Goal: Obtain resource: Obtain resource

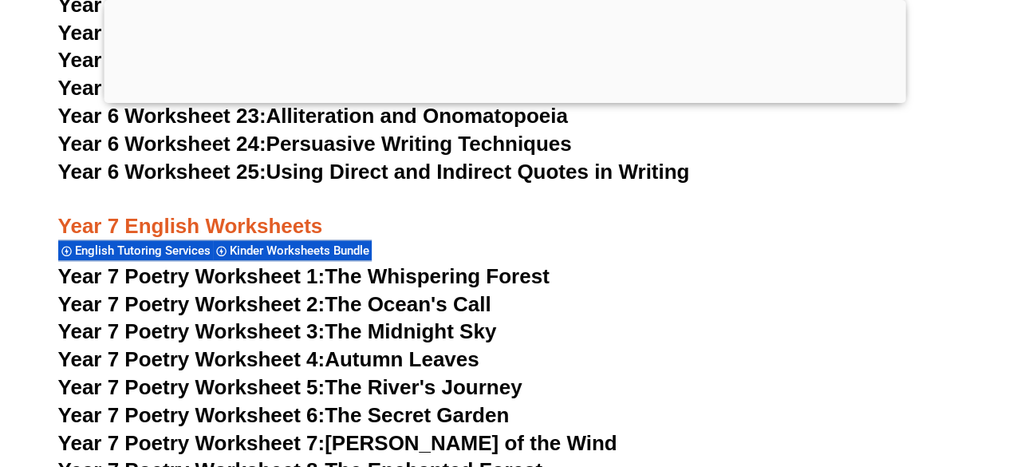
scroll to position [9962, 0]
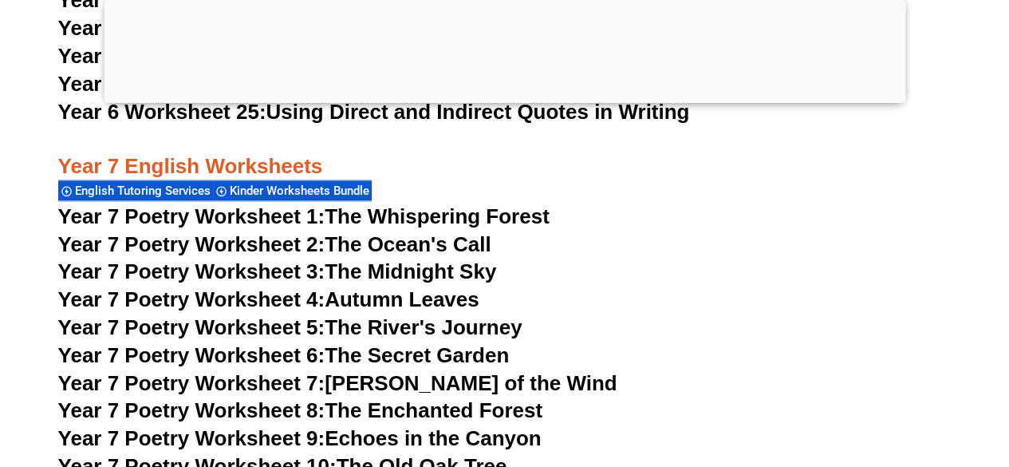
scroll to position [10006, 0]
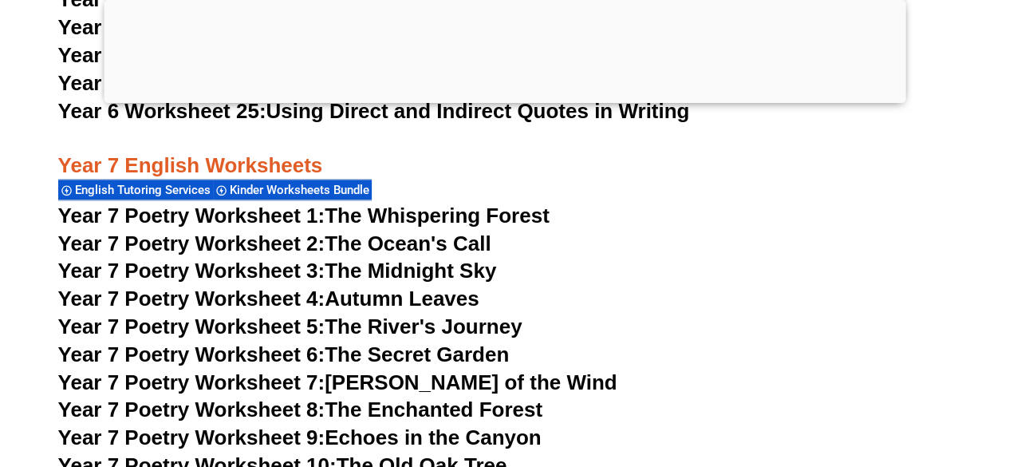
click at [330, 342] on link "Year 7 Poetry Worksheet 6: The Secret Garden" at bounding box center [284, 354] width 452 height 24
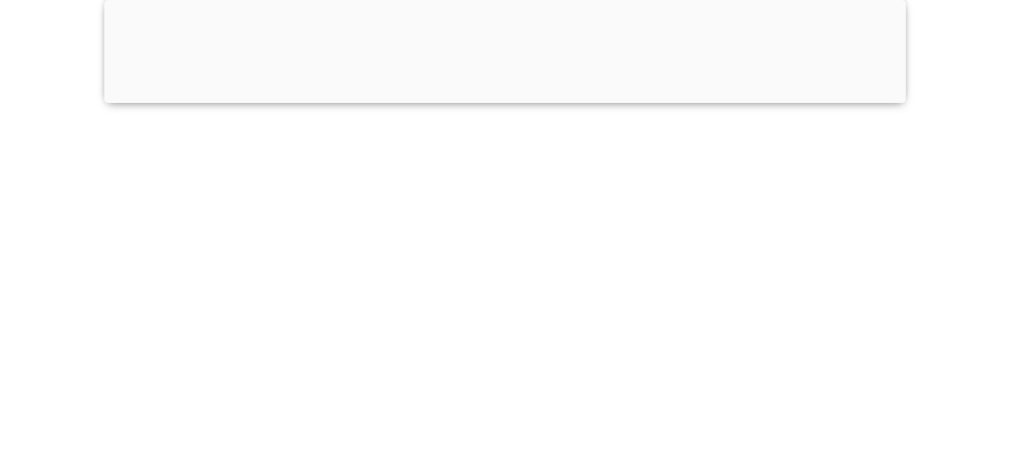
scroll to position [10018, 0]
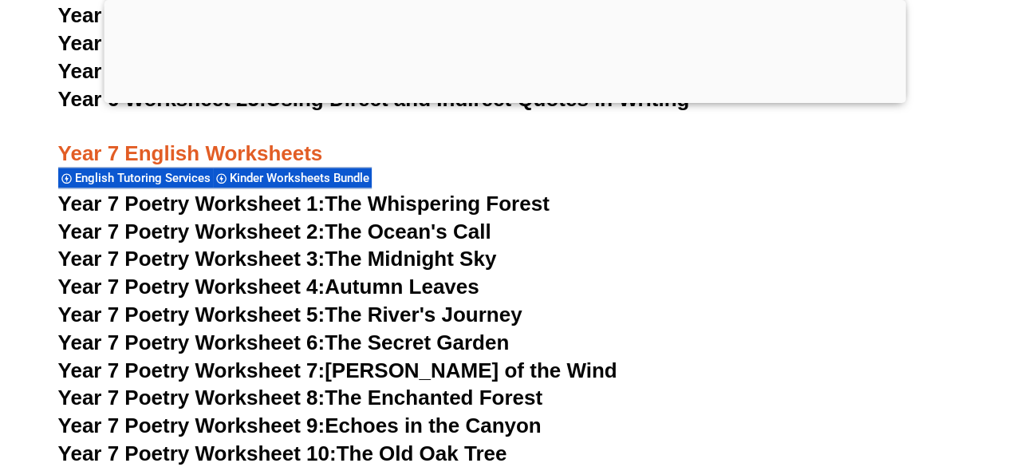
click at [80, 385] on span "Year 7 Poetry Worksheet 8:" at bounding box center [191, 397] width 267 height 24
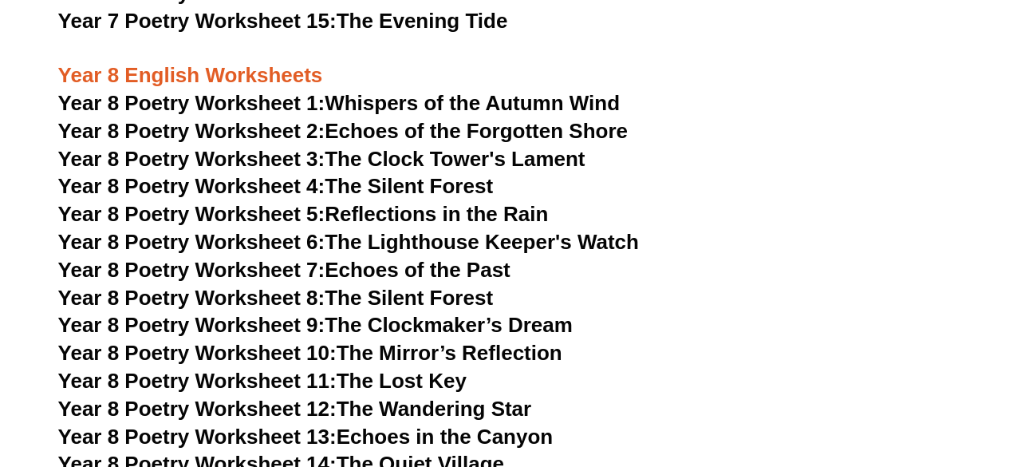
scroll to position [10773, 0]
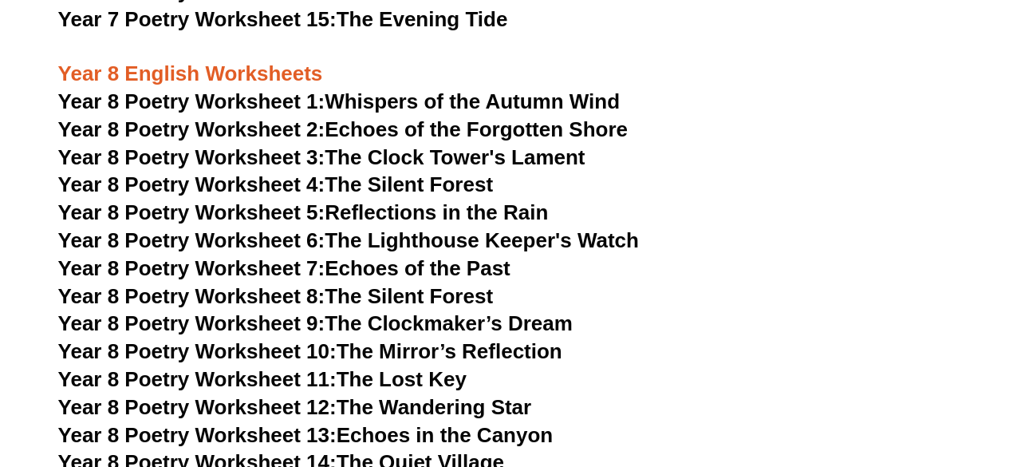
click at [499, 339] on link "Year 8 Poetry Worksheet 10: The Mirror’s Reflection" at bounding box center [310, 351] width 504 height 24
click at [203, 200] on span "Year 8 Poetry Worksheet 5:" at bounding box center [191, 212] width 267 height 24
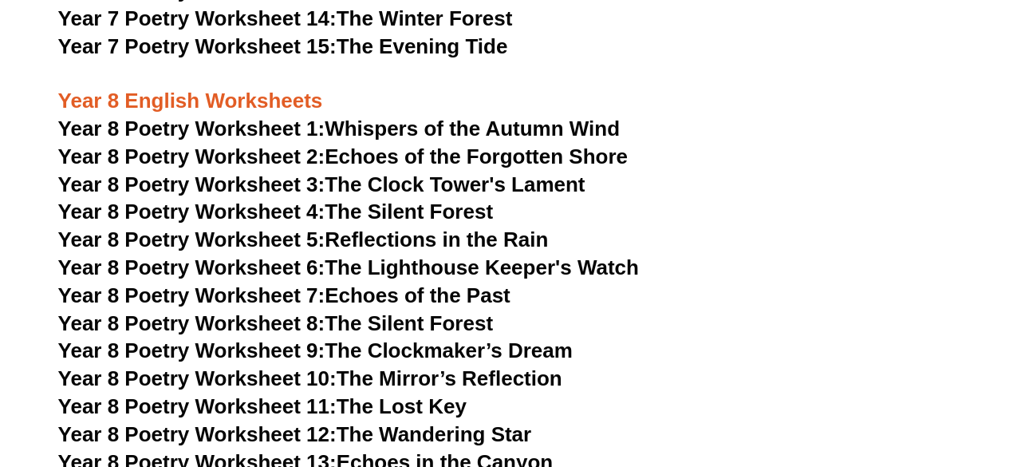
click at [372, 199] on link "Year 8 Poetry Worksheet 4: The Silent Forest" at bounding box center [275, 211] width 435 height 24
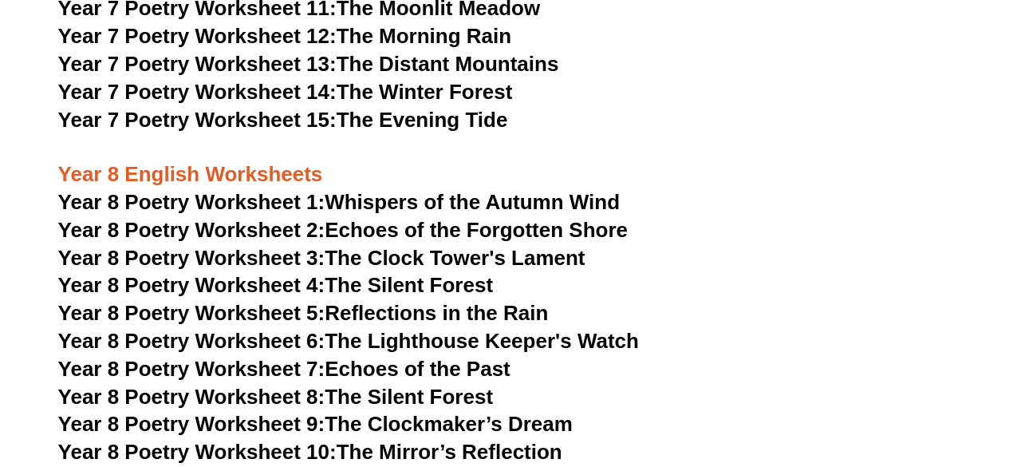
click at [911, 134] on h3 "Year 8 English Worksheets" at bounding box center [505, 161] width 894 height 54
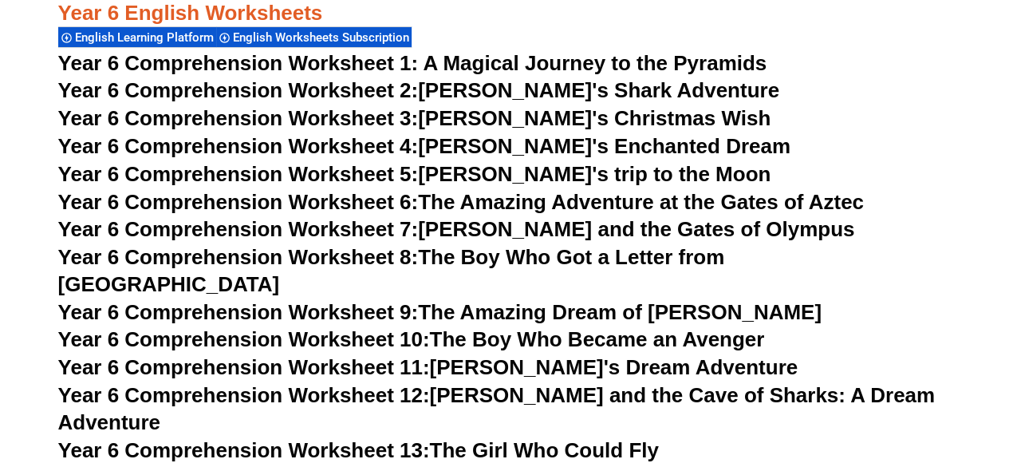
scroll to position [9100, 0]
click at [553, 61] on span "Year 6 Comprehension Worksheet 1: A Magical Journey to the Pyramids" at bounding box center [412, 63] width 709 height 24
